Goal: Task Accomplishment & Management: Use online tool/utility

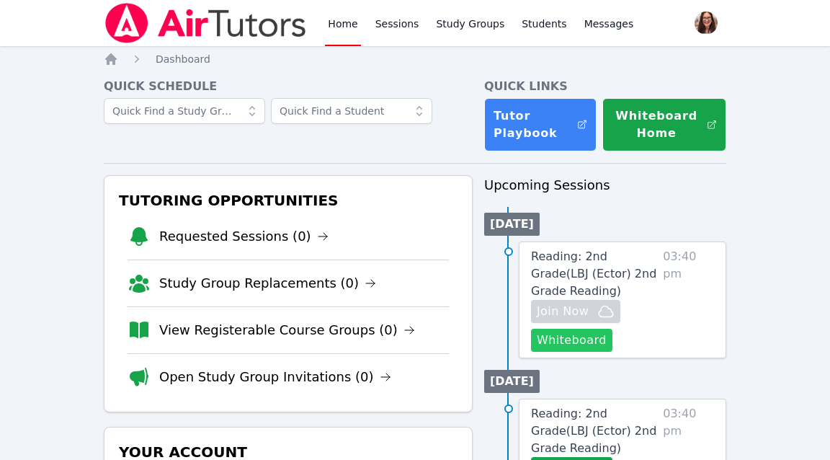
click at [591, 343] on button "Whiteboard" at bounding box center [571, 339] width 81 height 23
click at [610, 311] on icon "button" at bounding box center [606, 310] width 14 height 11
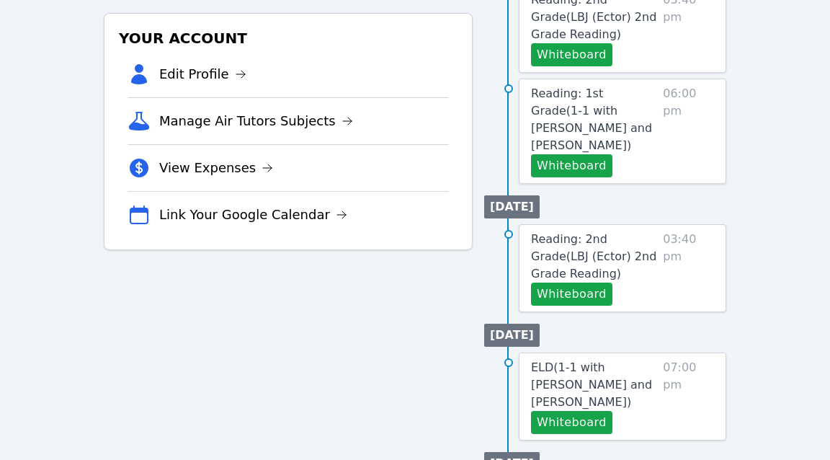
scroll to position [430, 0]
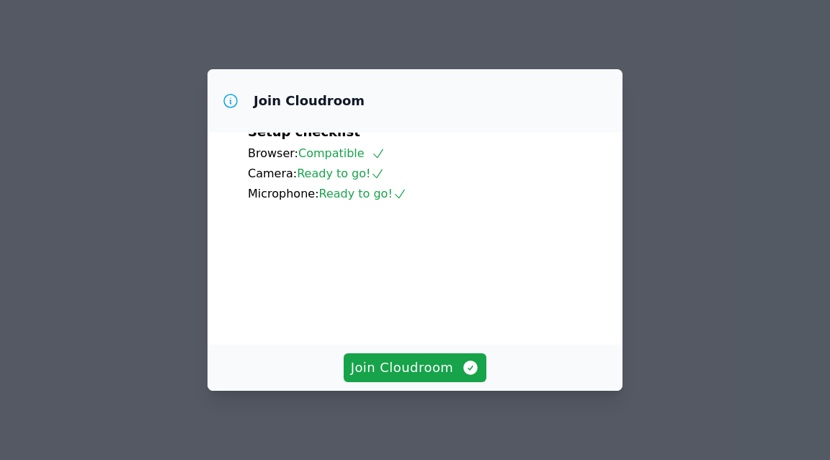
scroll to position [102, 0]
click at [456, 372] on span "Join Cloudroom" at bounding box center [415, 367] width 129 height 20
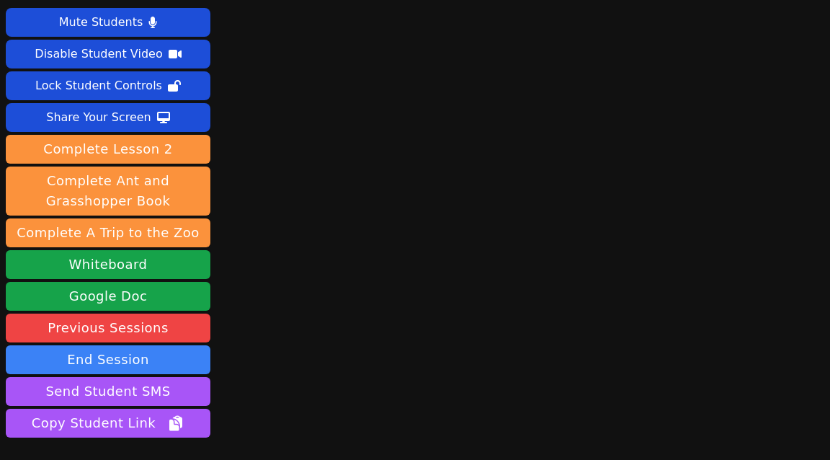
scroll to position [0, 0]
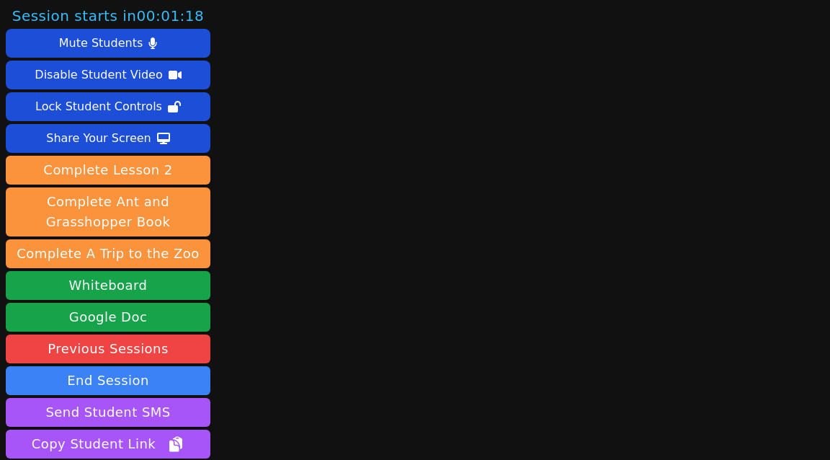
click at [601, 119] on main at bounding box center [523, 230] width 205 height 460
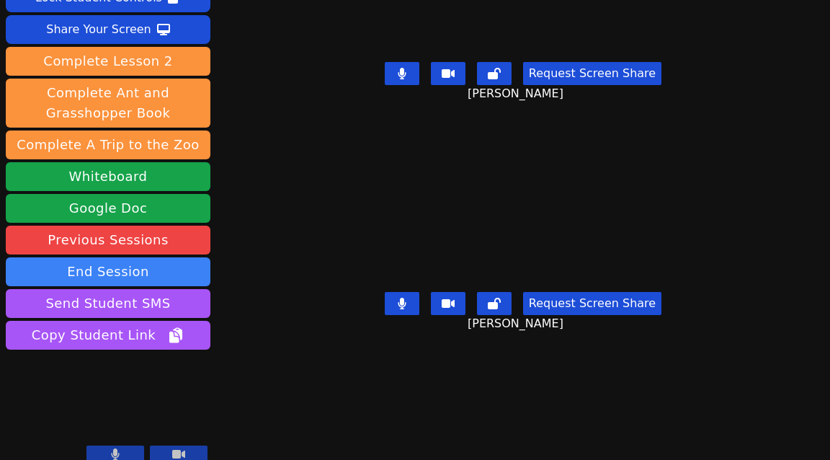
scroll to position [112, 0]
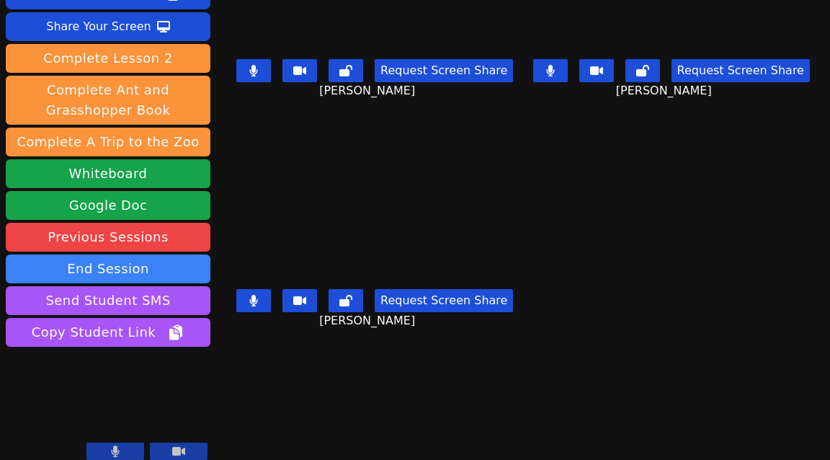
click at [555, 74] on icon at bounding box center [550, 71] width 9 height 12
click at [258, 69] on icon at bounding box center [254, 71] width 8 height 12
click at [258, 304] on icon at bounding box center [254, 301] width 8 height 12
click at [259, 304] on icon at bounding box center [253, 301] width 14 height 12
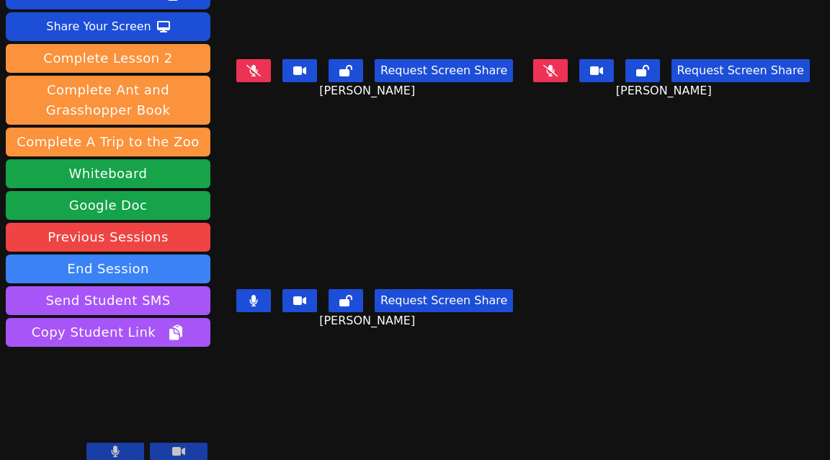
click at [258, 304] on icon at bounding box center [254, 301] width 8 height 12
click at [556, 71] on icon at bounding box center [550, 71] width 14 height 12
click at [564, 81] on button at bounding box center [550, 70] width 35 height 23
click at [554, 73] on icon at bounding box center [550, 71] width 8 height 12
click at [256, 71] on icon at bounding box center [253, 71] width 14 height 12
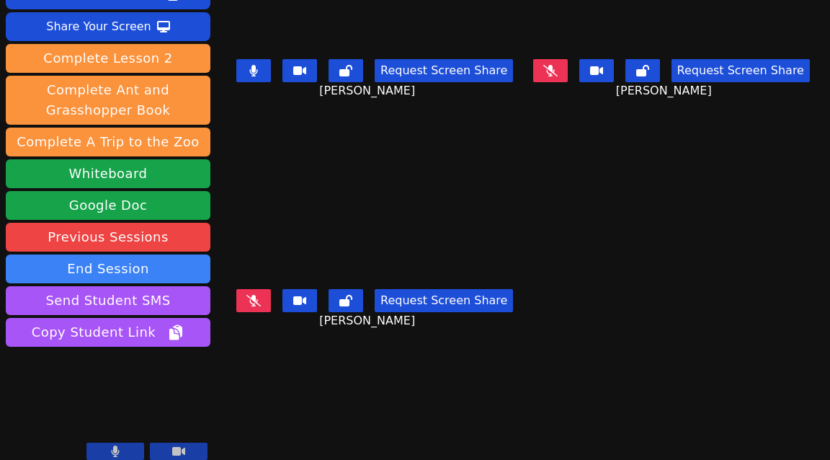
click at [557, 69] on icon at bounding box center [550, 71] width 14 height 12
click at [264, 73] on button at bounding box center [253, 70] width 35 height 23
click at [261, 71] on icon at bounding box center [253, 71] width 14 height 12
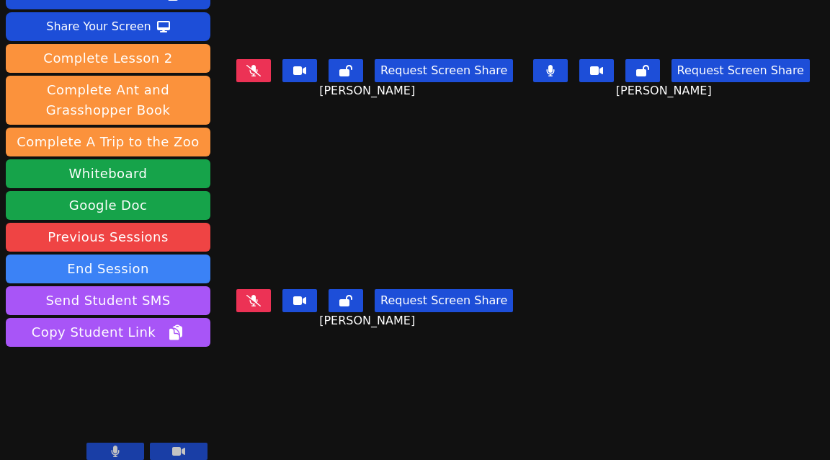
click at [264, 71] on button at bounding box center [253, 70] width 35 height 23
click at [269, 305] on button at bounding box center [253, 300] width 35 height 23
click at [257, 71] on icon at bounding box center [253, 71] width 14 height 12
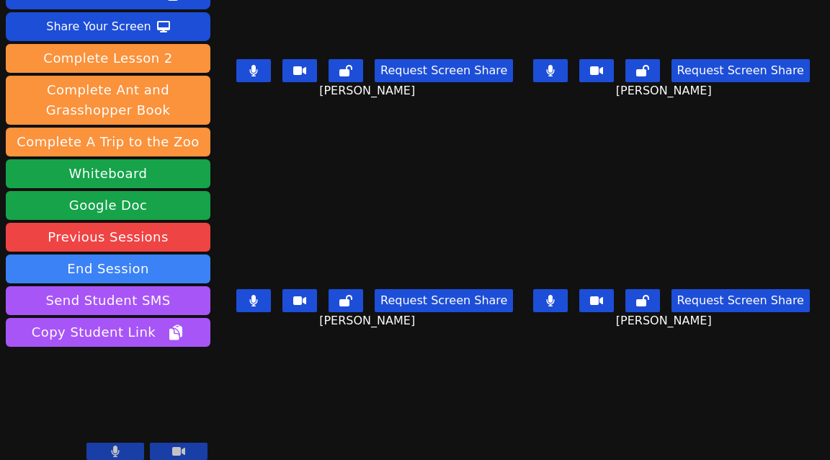
click at [258, 305] on icon at bounding box center [253, 301] width 9 height 12
click at [260, 300] on icon at bounding box center [253, 301] width 14 height 12
click at [554, 73] on icon at bounding box center [550, 71] width 8 height 12
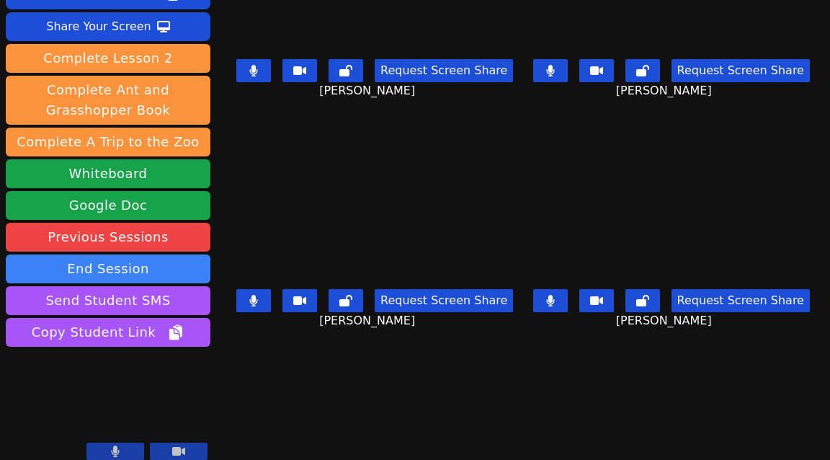
click at [554, 73] on icon at bounding box center [550, 71] width 8 height 12
click at [265, 70] on button at bounding box center [253, 70] width 35 height 23
drag, startPoint x: 265, startPoint y: 70, endPoint x: 270, endPoint y: 309, distance: 239.2
click at [270, 309] on main "[PERSON_NAME] Request Screen Share [GEOGRAPHIC_DATA][PERSON_NAME] [PERSON_NAME]…" at bounding box center [522, 118] width 581 height 460
click at [266, 302] on button at bounding box center [253, 300] width 35 height 23
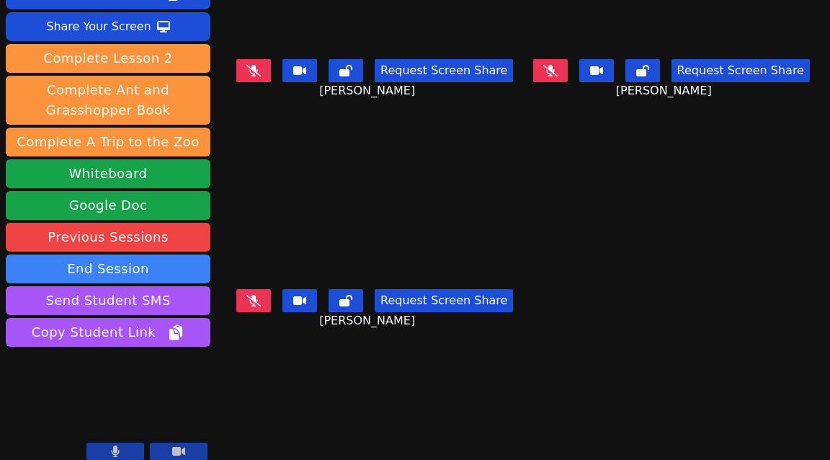
click at [557, 75] on icon at bounding box center [550, 71] width 14 height 12
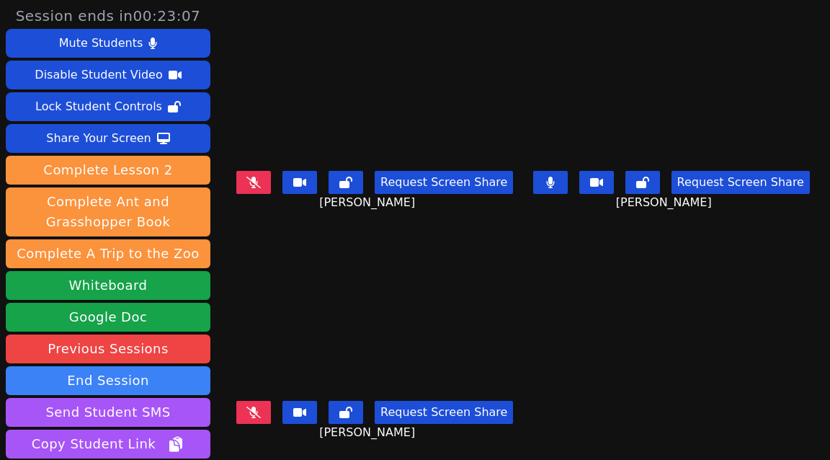
click at [564, 184] on button at bounding box center [550, 182] width 35 height 23
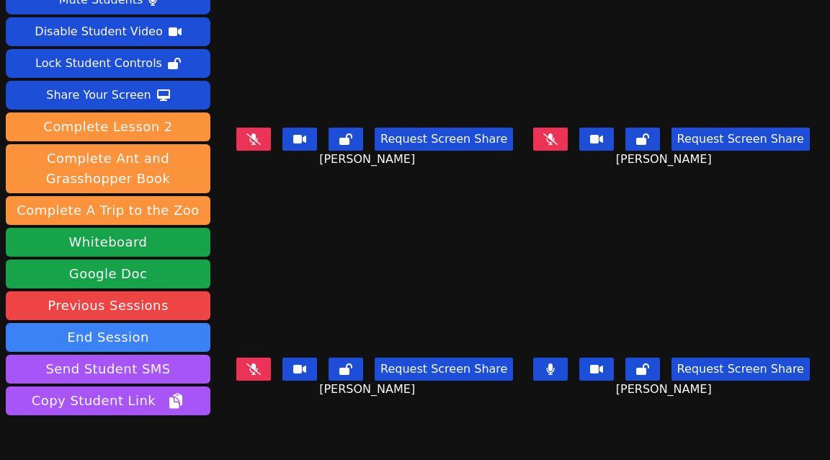
scroll to position [48, 0]
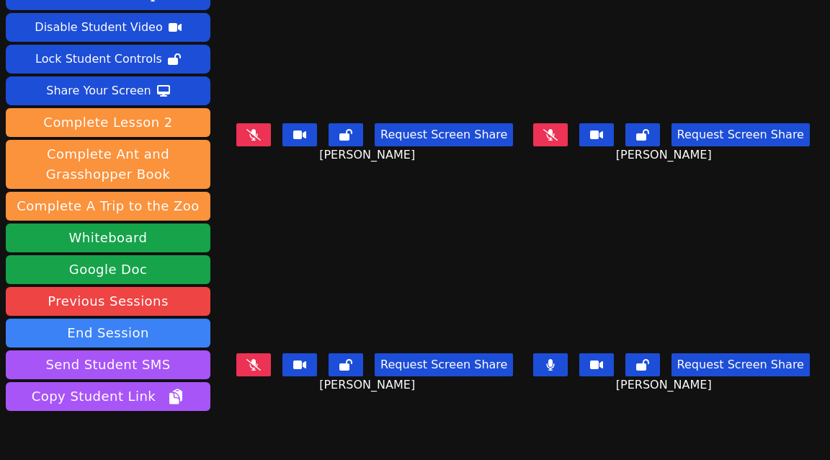
click at [261, 370] on button at bounding box center [253, 364] width 35 height 23
click at [563, 364] on button at bounding box center [550, 364] width 35 height 23
click at [258, 364] on icon at bounding box center [253, 365] width 9 height 12
click at [555, 369] on icon at bounding box center [550, 365] width 14 height 12
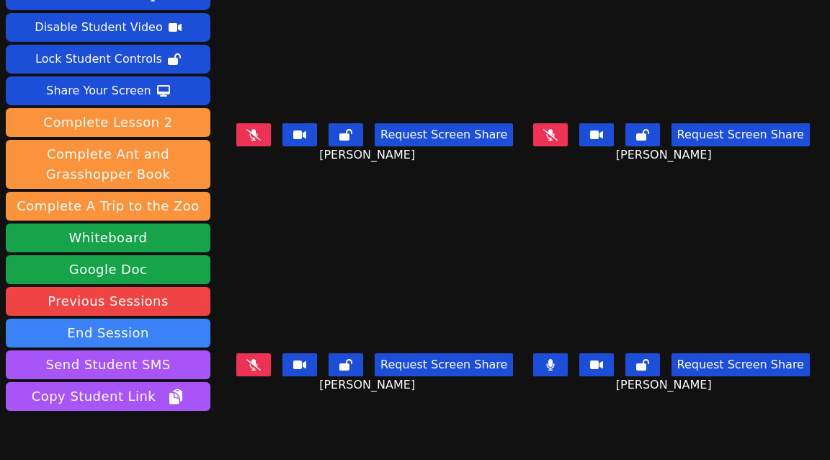
click at [555, 367] on icon at bounding box center [550, 365] width 9 height 12
click at [258, 136] on icon at bounding box center [253, 135] width 14 height 12
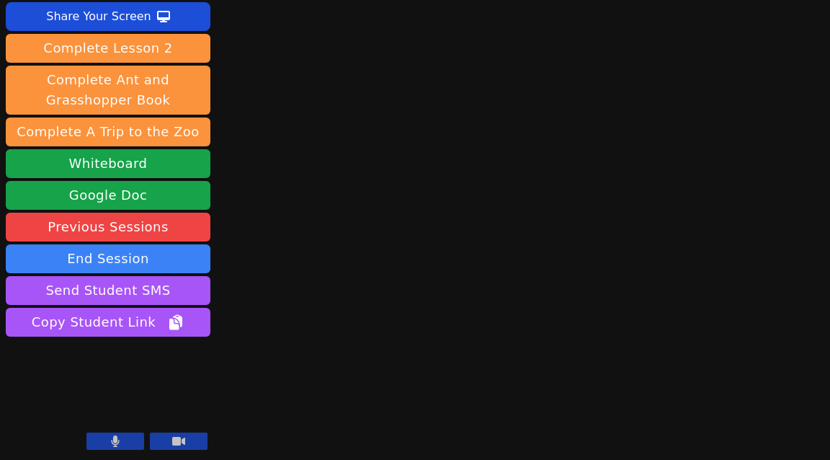
scroll to position [0, 0]
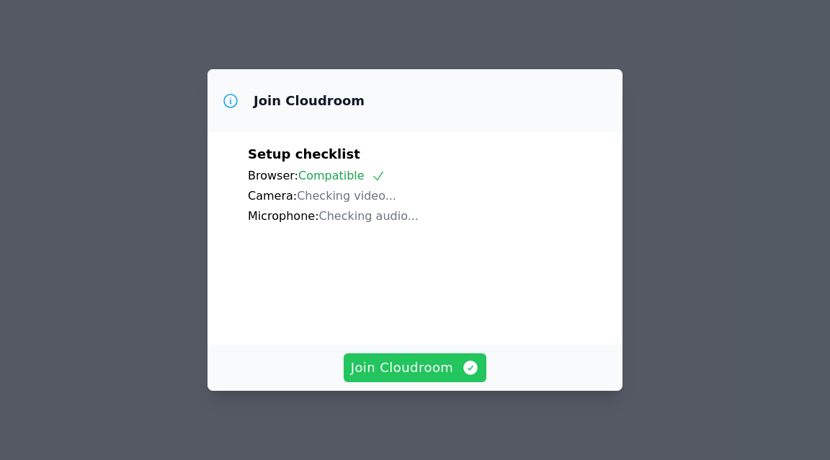
click at [427, 362] on span "Join Cloudroom" at bounding box center [415, 367] width 129 height 20
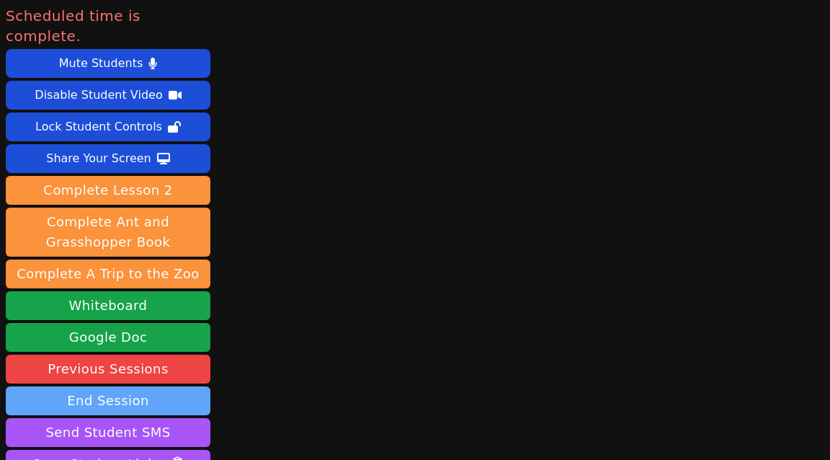
click at [99, 386] on button "End Session" at bounding box center [108, 400] width 205 height 29
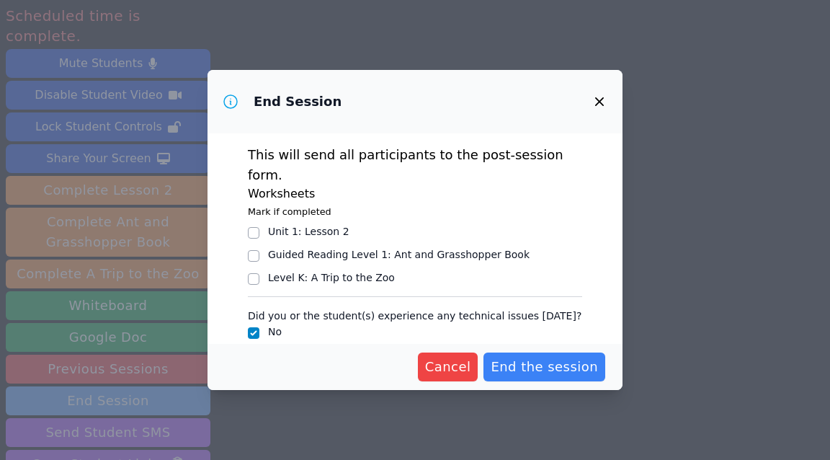
click at [99, 379] on div "End Session This will send all participants to the post-session form. Worksheet…" at bounding box center [415, 230] width 830 height 460
click at [256, 350] on input "Yes" at bounding box center [254, 356] width 12 height 12
checkbox input "true"
checkbox input "false"
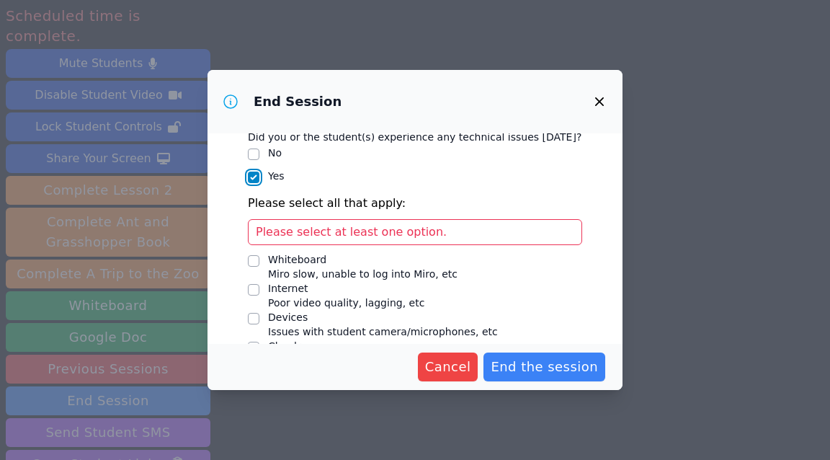
scroll to position [189, 0]
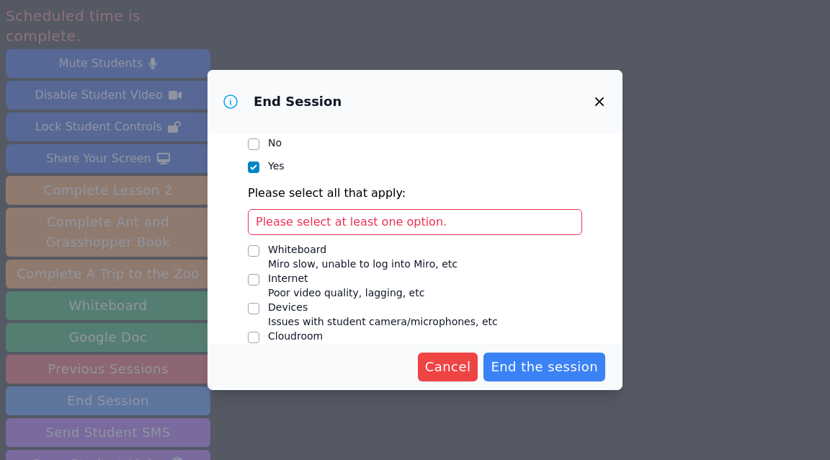
click at [395, 215] on span "Please select at least one option." at bounding box center [351, 222] width 191 height 14
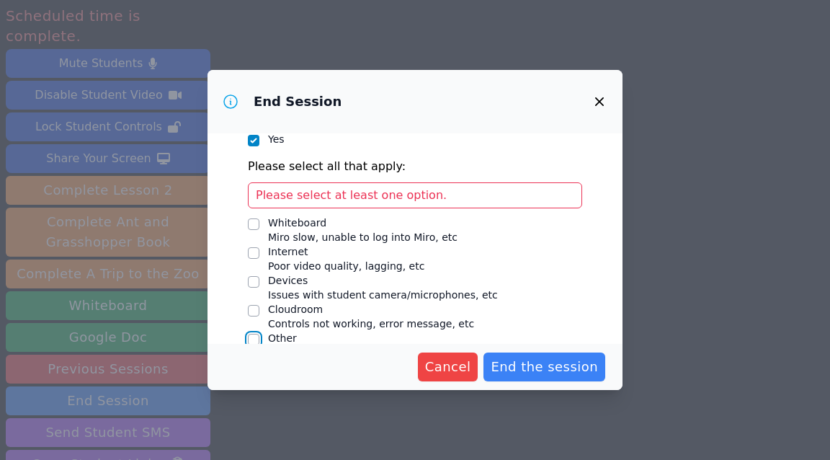
click at [257, 333] on input "Other" at bounding box center [254, 339] width 12 height 12
checkbox input "true"
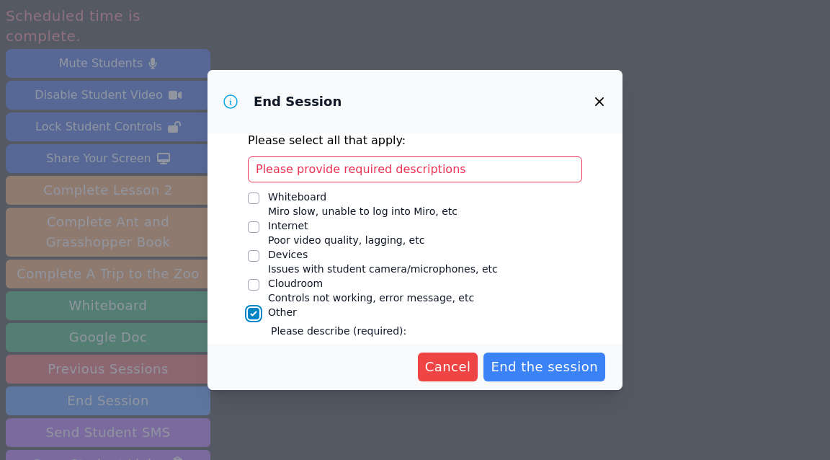
scroll to position [284, 0]
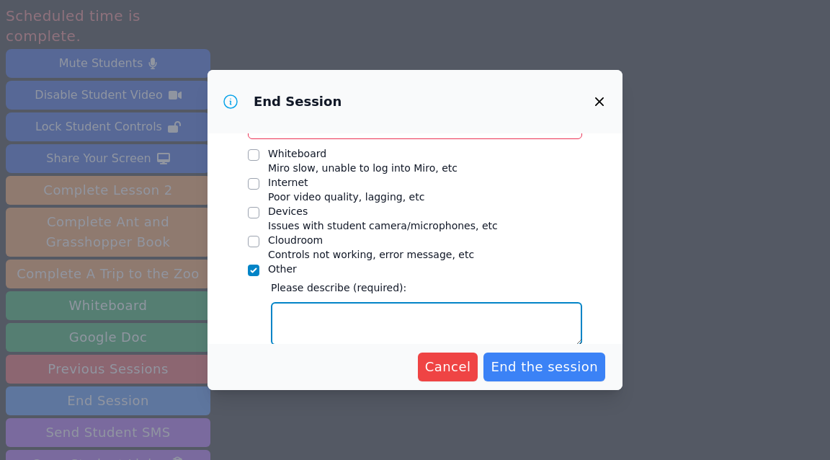
click at [355, 302] on textarea "Other" at bounding box center [426, 323] width 311 height 43
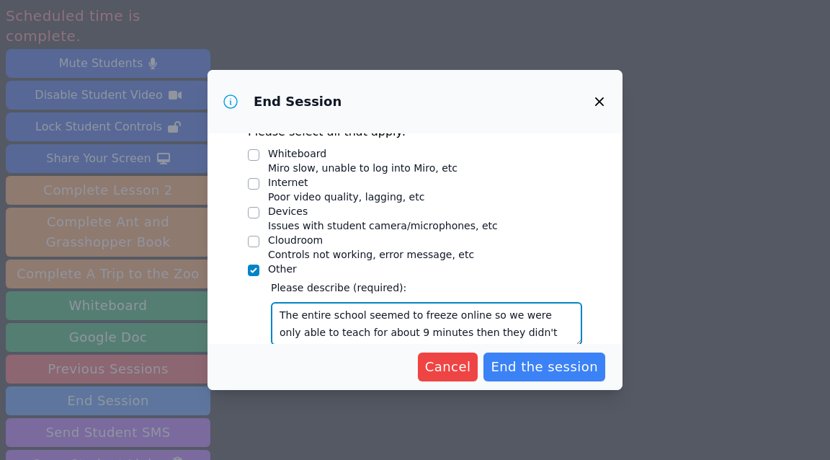
scroll to position [10, 0]
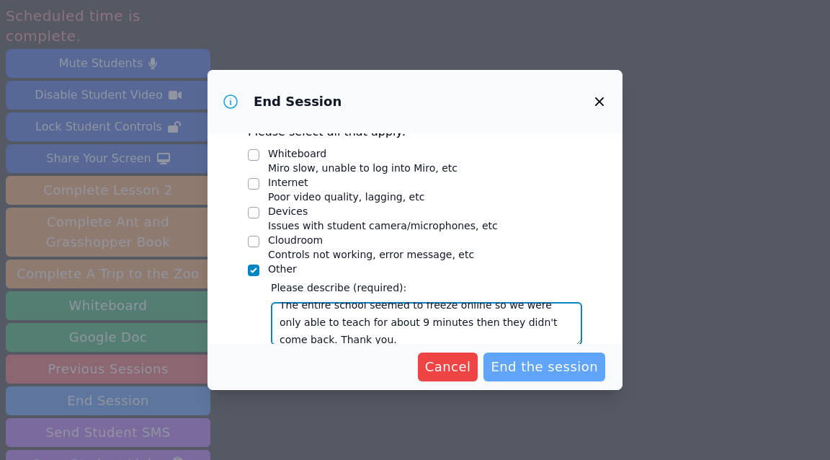
type textarea "The entire school seemed to freeze online so we were only able to teach for abo…"
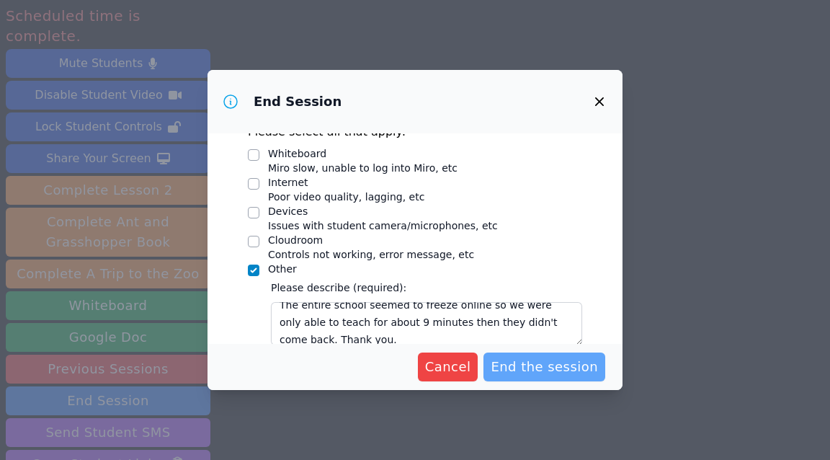
click at [539, 372] on span "End the session" at bounding box center [543, 367] width 107 height 20
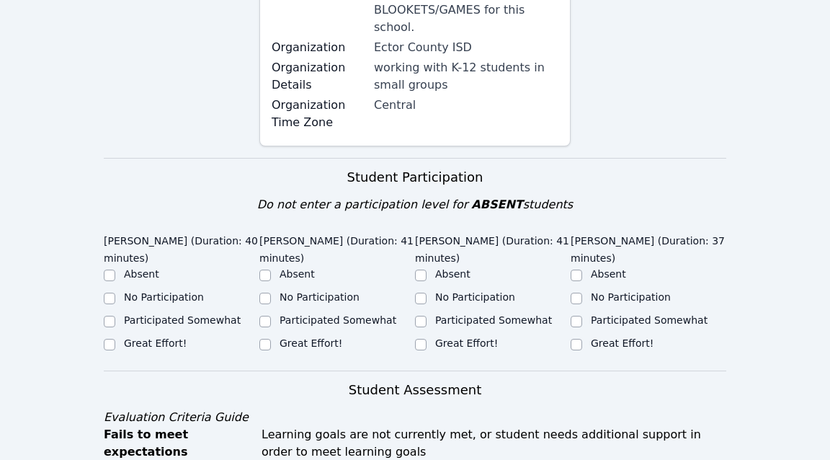
scroll to position [420, 0]
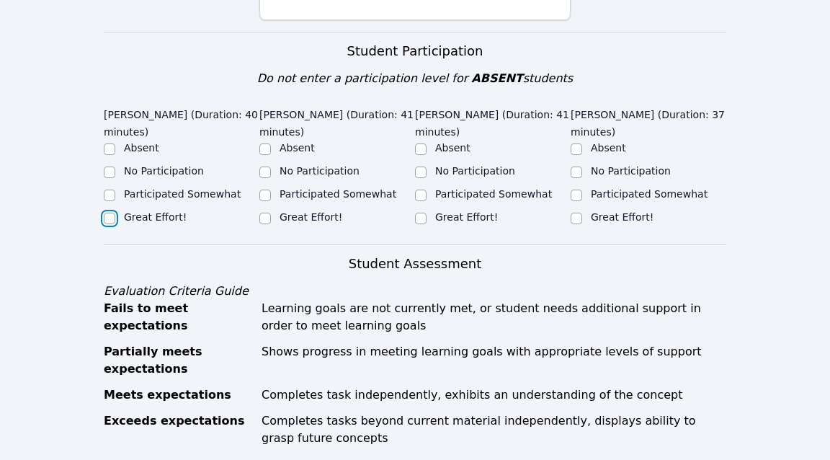
click at [110, 212] on input "Great Effort!" at bounding box center [110, 218] width 12 height 12
checkbox input "true"
click at [269, 212] on input "Great Effort!" at bounding box center [265, 218] width 12 height 12
checkbox input "true"
click at [421, 212] on input "Great Effort!" at bounding box center [421, 218] width 12 height 12
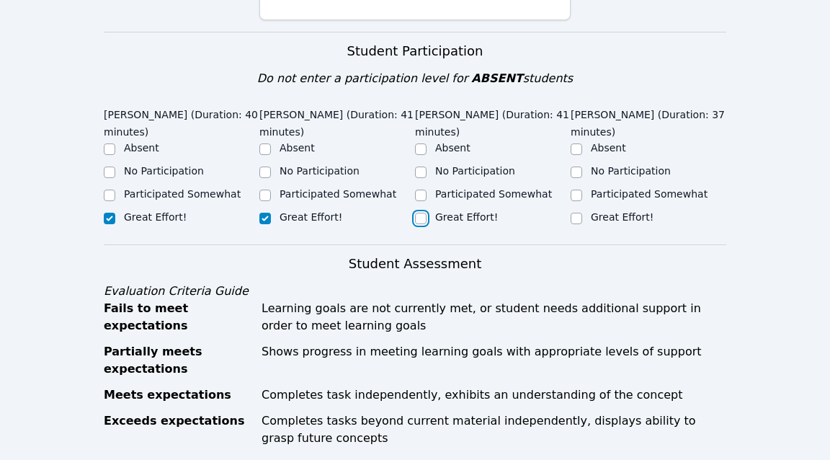
checkbox input "true"
click at [578, 212] on input "Great Effort!" at bounding box center [576, 218] width 12 height 12
checkbox input "true"
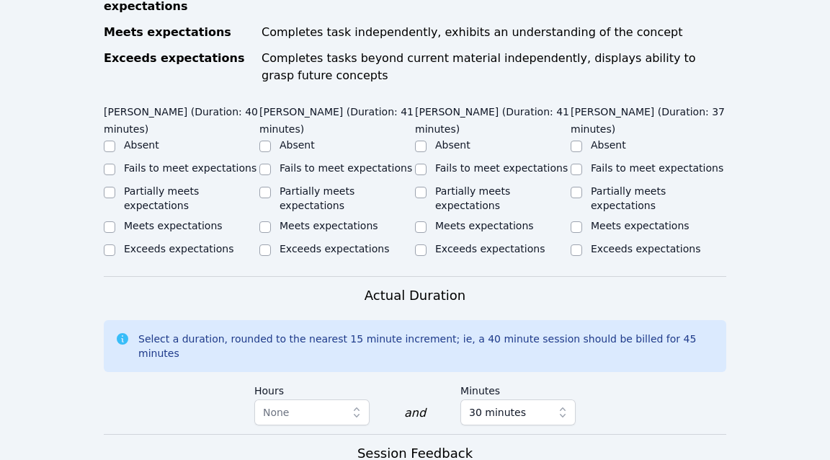
scroll to position [795, 0]
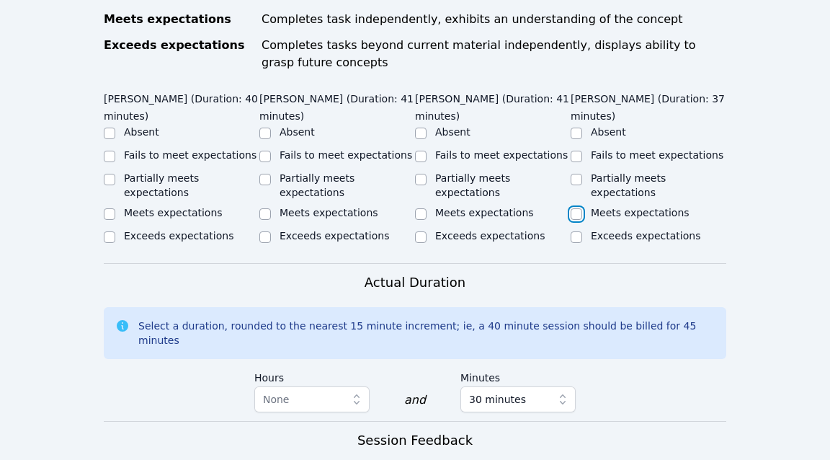
click at [577, 208] on input "Meets expectations" at bounding box center [576, 214] width 12 height 12
checkbox input "true"
click at [417, 208] on input "Meets expectations" at bounding box center [421, 214] width 12 height 12
checkbox input "true"
click at [269, 208] on input "Meets expectations" at bounding box center [265, 214] width 12 height 12
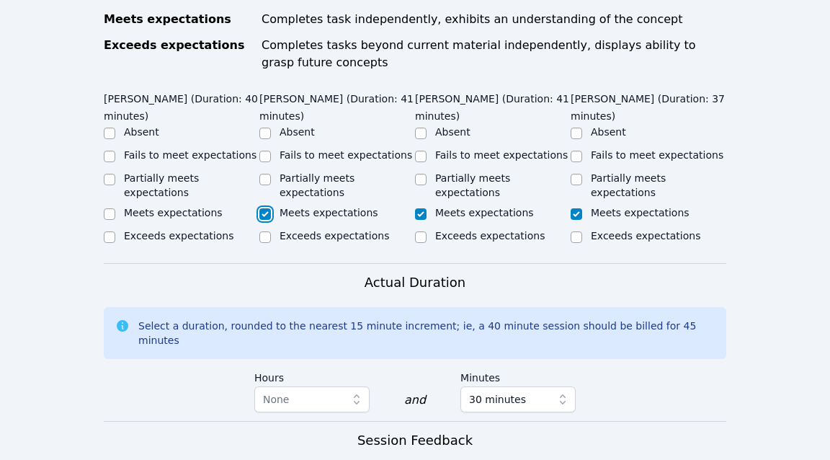
checkbox input "true"
click at [107, 208] on input "Meets expectations" at bounding box center [110, 214] width 12 height 12
checkbox input "true"
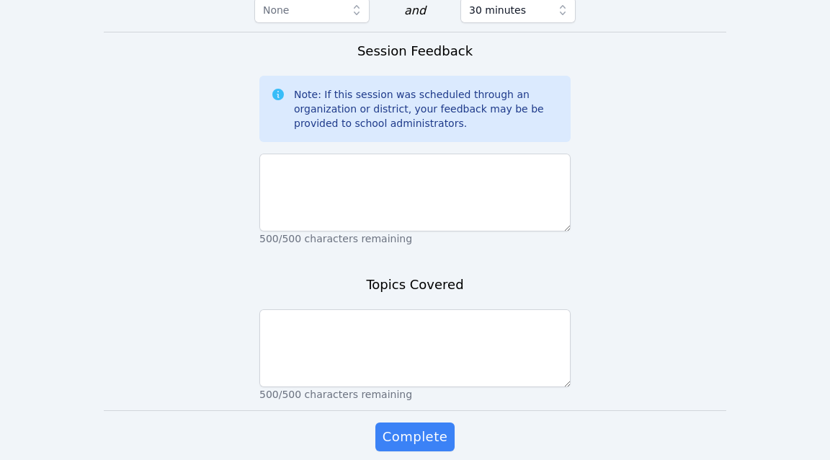
scroll to position [1201, 0]
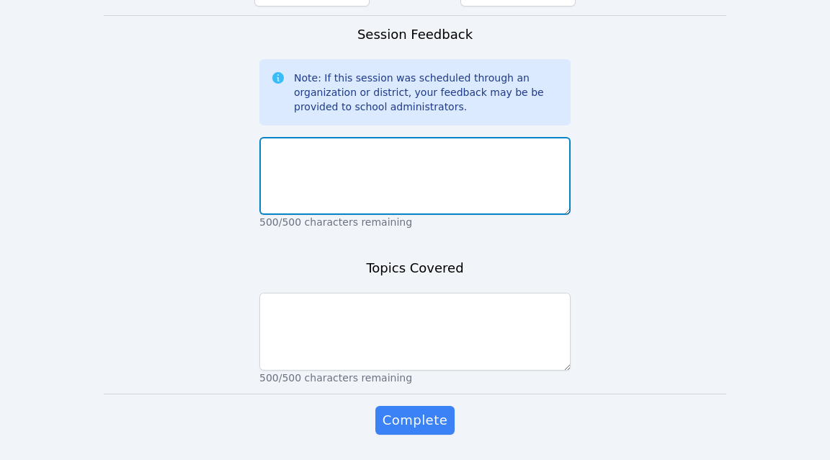
click at [521, 137] on textarea at bounding box center [414, 176] width 311 height 78
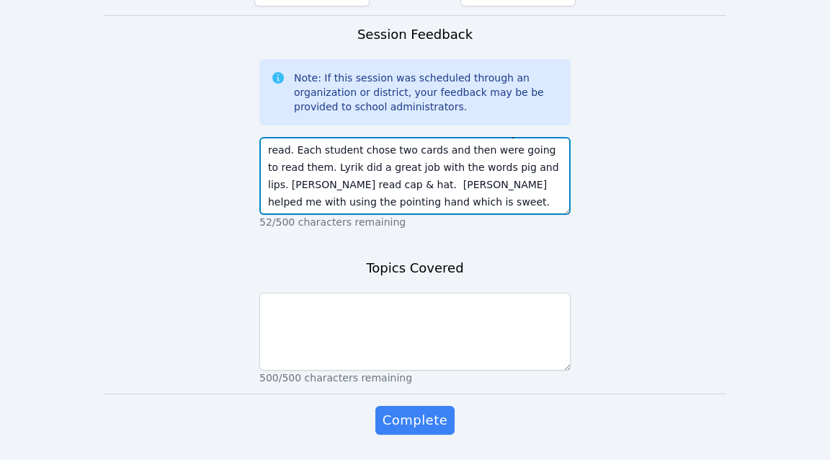
scroll to position [79, 0]
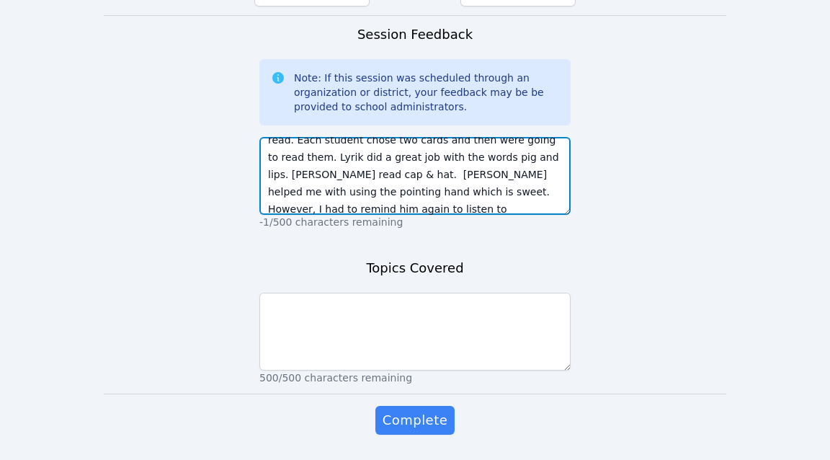
click at [341, 142] on textarea "Today we only got in about 9 minutes of playing our Warm Up Word Games with Car…" at bounding box center [414, 176] width 311 height 78
click at [343, 147] on textarea "Today we only got in about 9 minutes of playing our Warm Up Word Games with Car…" at bounding box center [414, 176] width 311 height 78
click at [345, 148] on textarea "Today we only got in about 9 minutes of playing our Warm Up Word Games with Car…" at bounding box center [414, 176] width 311 height 78
click at [344, 148] on textarea "Today we only got in about 9 minutes of playing our Warm Up Word Games with Car…" at bounding box center [414, 176] width 311 height 78
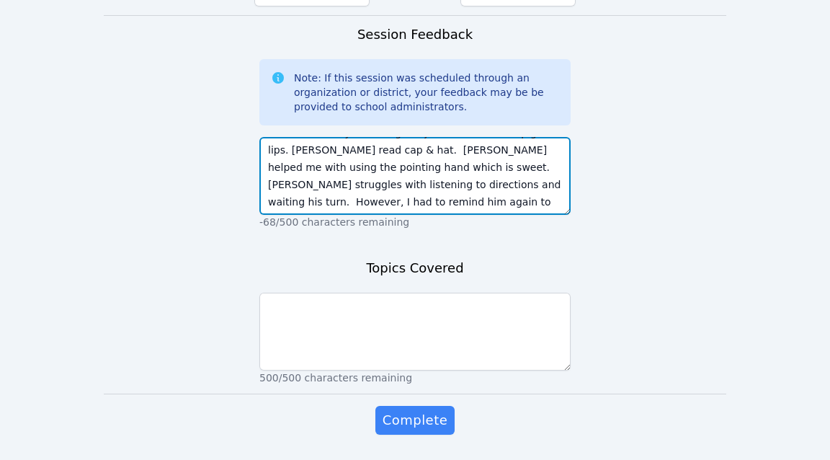
drag, startPoint x: 346, startPoint y: 166, endPoint x: 579, endPoint y: 197, distance: 235.4
type textarea "Today we only got in about 9 minutes of playing our Warm Up Word Games with Car…"
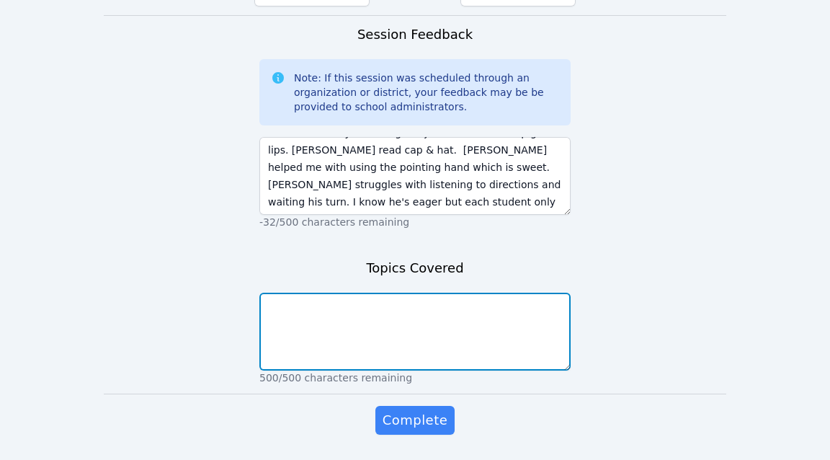
click at [490, 316] on textarea at bounding box center [414, 331] width 311 height 78
type textarea "."
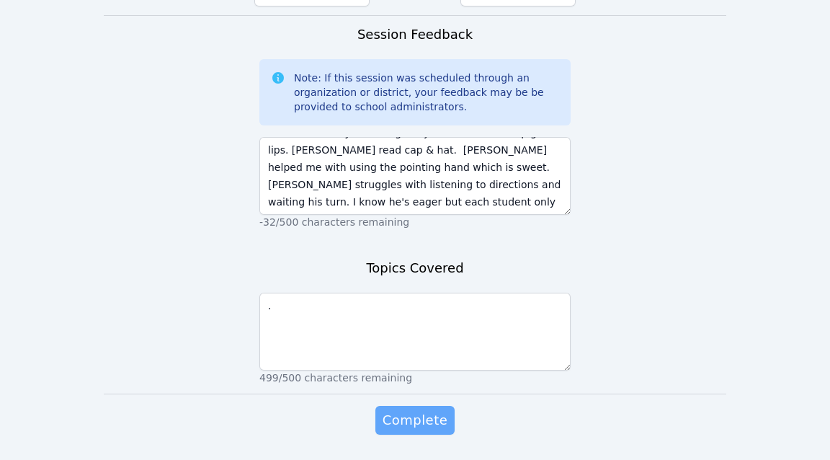
click at [430, 410] on span "Complete" at bounding box center [414, 420] width 65 height 20
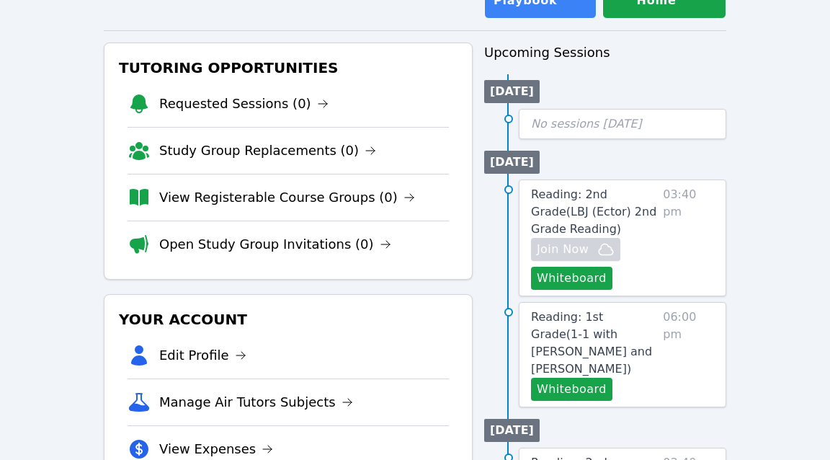
scroll to position [130, 0]
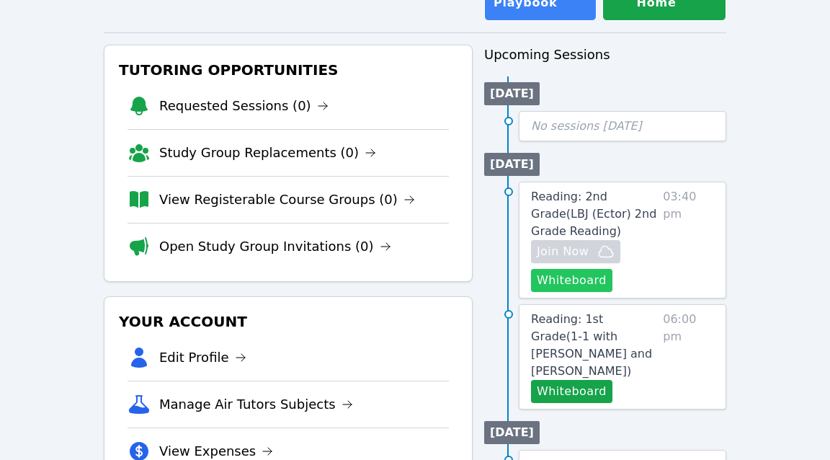
click at [559, 284] on button "Whiteboard" at bounding box center [571, 280] width 81 height 23
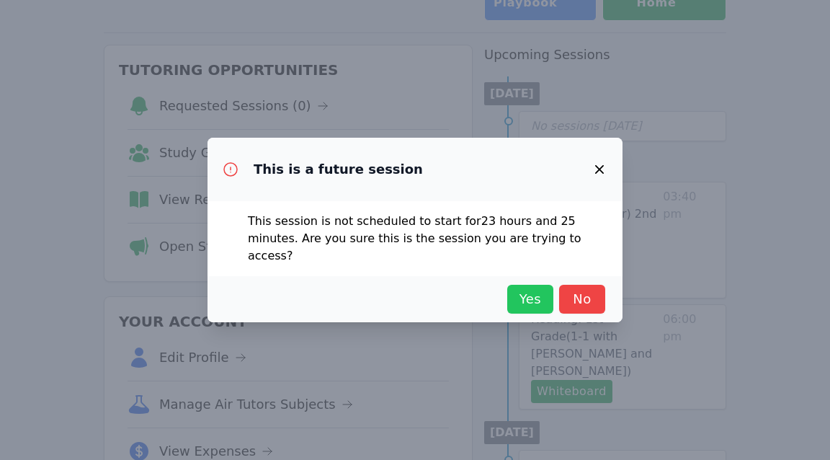
click at [532, 302] on span "Yes" at bounding box center [530, 299] width 32 height 20
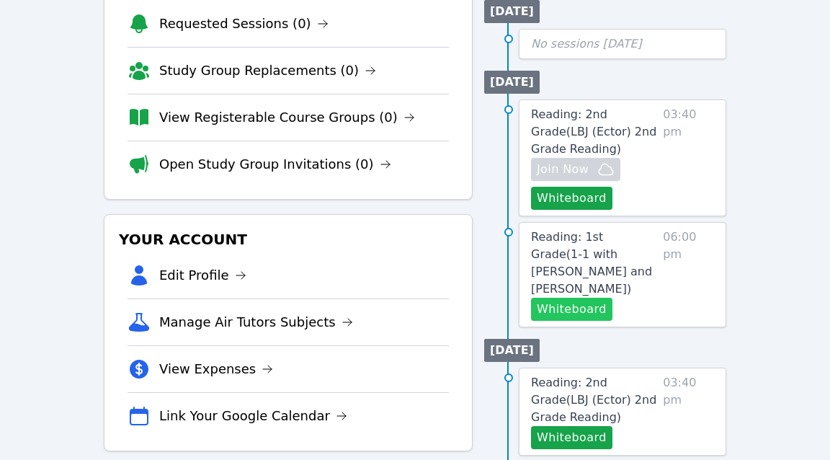
scroll to position [211, 0]
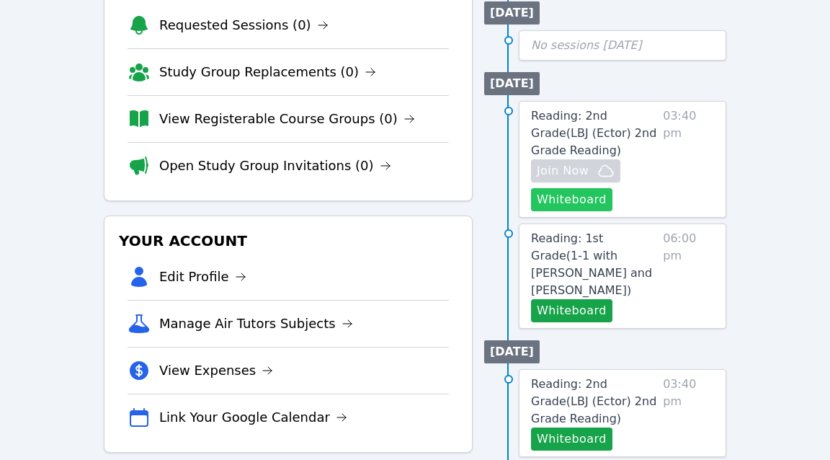
click at [588, 197] on button "Whiteboard" at bounding box center [571, 199] width 81 height 23
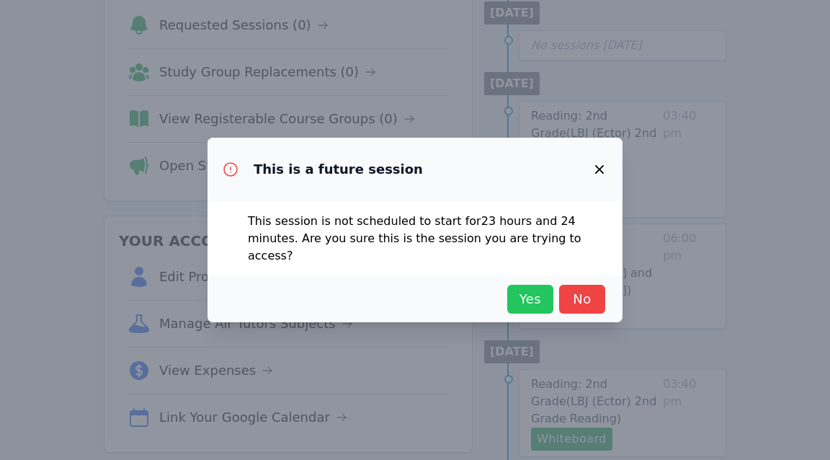
click at [540, 292] on span "Yes" at bounding box center [530, 299] width 32 height 20
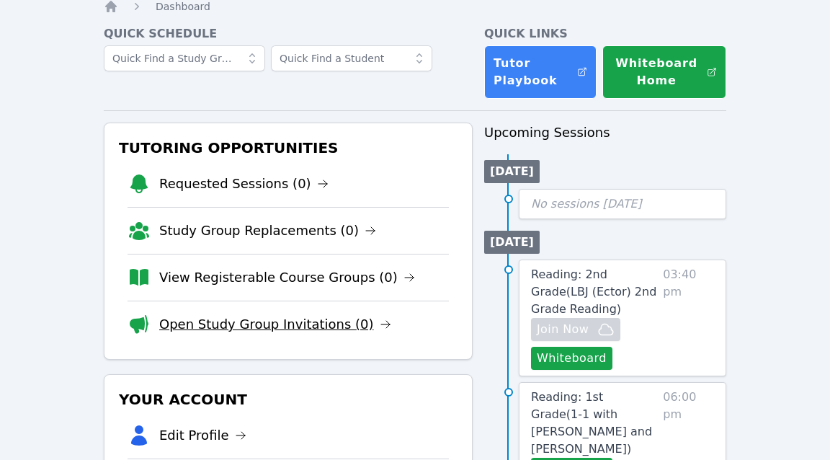
scroll to position [0, 0]
